Goal: Task Accomplishment & Management: Manage account settings

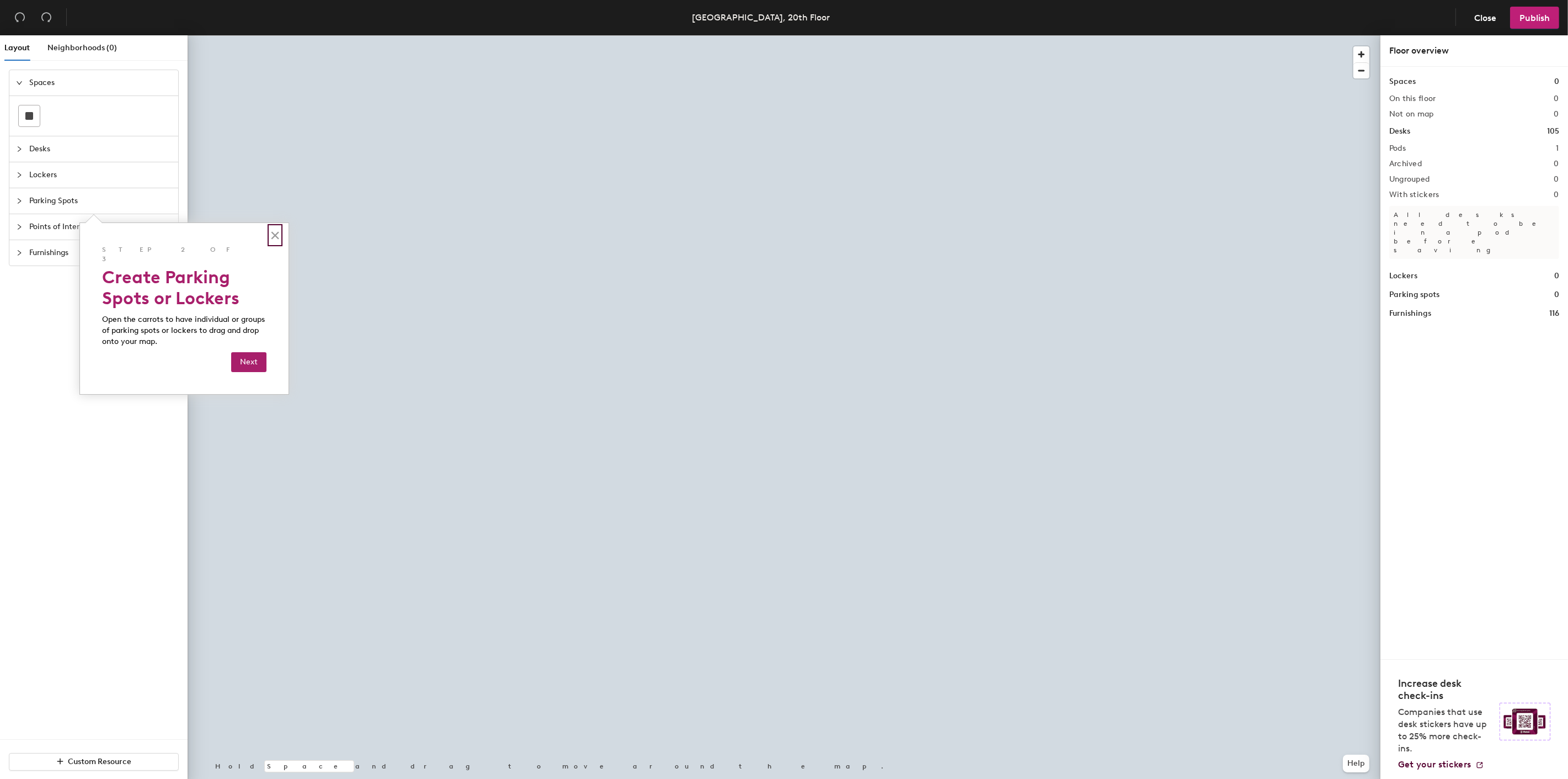
click at [277, 236] on button "×" at bounding box center [275, 235] width 11 height 17
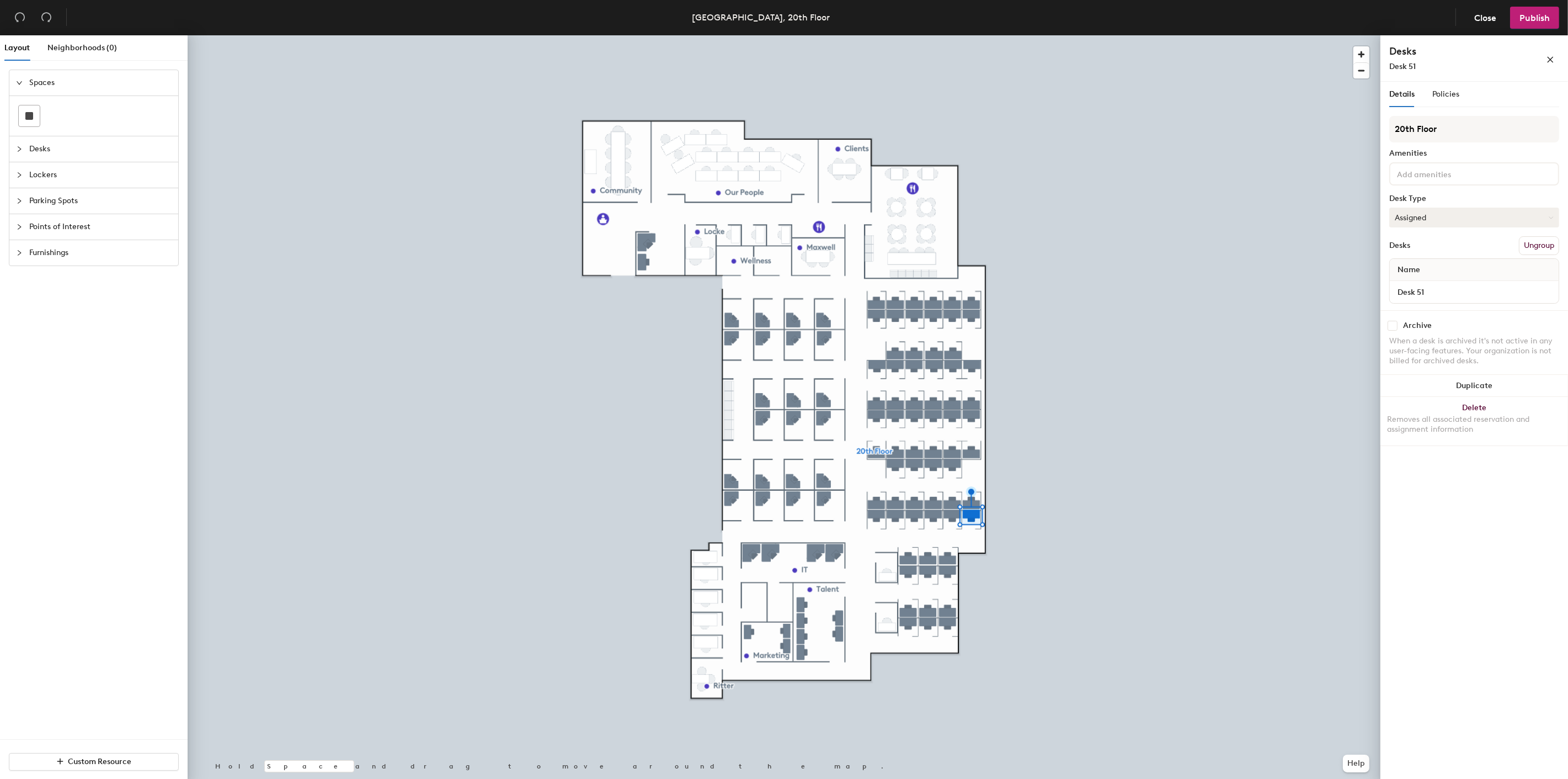
click at [1425, 210] on button "Assigned" at bounding box center [1474, 218] width 170 height 20
click at [1415, 278] on div "Hoteled" at bounding box center [1445, 284] width 110 height 17
click at [1450, 214] on button "Assigned" at bounding box center [1474, 218] width 170 height 20
click at [1428, 283] on div "Hoteled" at bounding box center [1445, 284] width 110 height 17
click at [1455, 218] on button "Assigned" at bounding box center [1474, 218] width 170 height 20
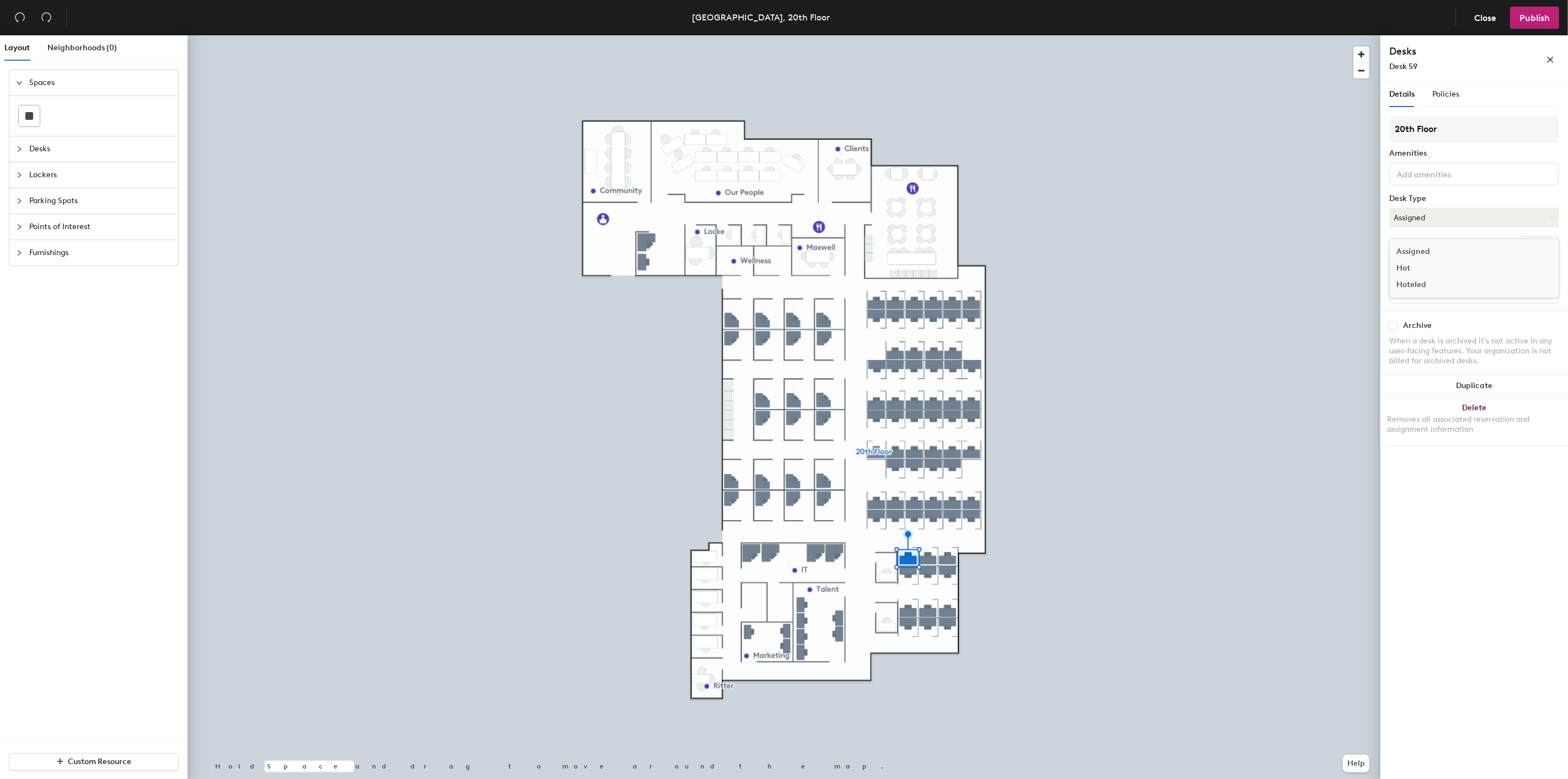
click at [1416, 284] on div "Hoteled" at bounding box center [1445, 284] width 110 height 17
click at [1441, 214] on button "Assigned" at bounding box center [1474, 218] width 170 height 20
click at [1418, 280] on div "Hoteled" at bounding box center [1445, 284] width 110 height 17
click at [1412, 208] on button "Assigned" at bounding box center [1474, 218] width 170 height 20
click at [1415, 284] on div "Hoteled" at bounding box center [1445, 284] width 110 height 17
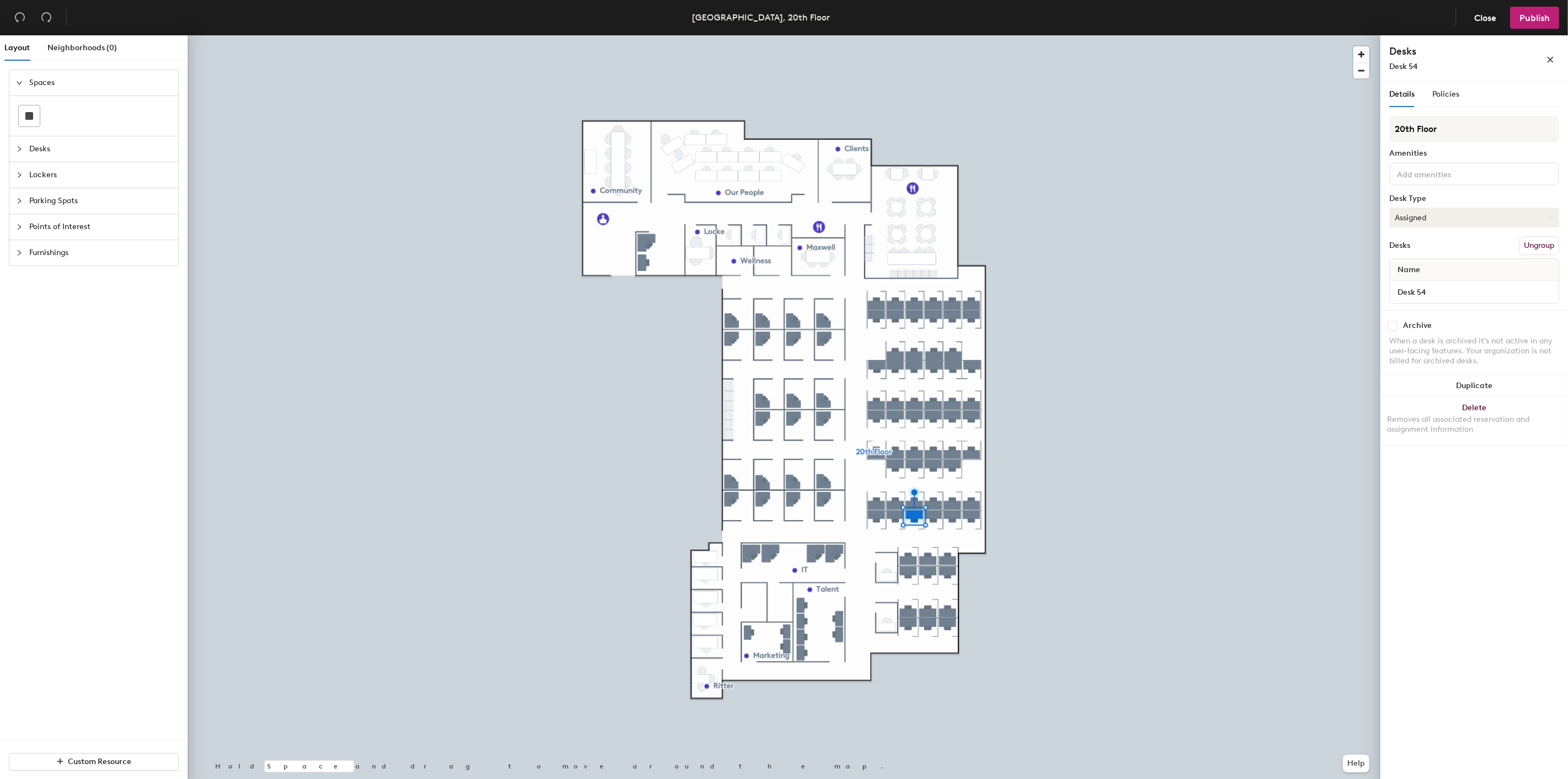
click at [1431, 212] on button "Assigned" at bounding box center [1474, 218] width 170 height 20
click at [1414, 282] on div "Hoteled" at bounding box center [1445, 284] width 110 height 17
click at [1531, 17] on span "Publish" at bounding box center [1535, 18] width 30 height 11
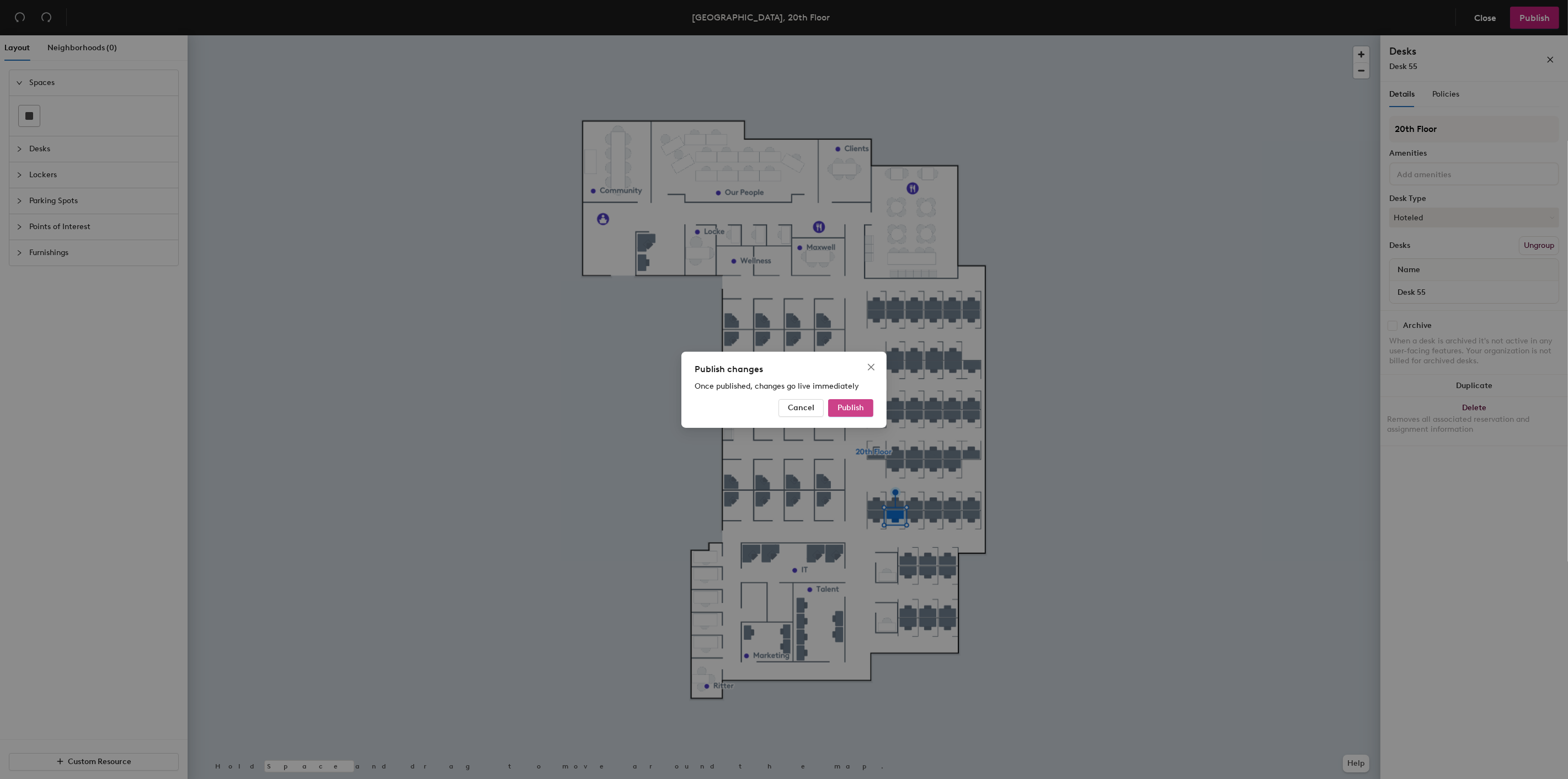
click at [853, 406] on span "Publish" at bounding box center [851, 408] width 27 height 9
